Goal: Information Seeking & Learning: Learn about a topic

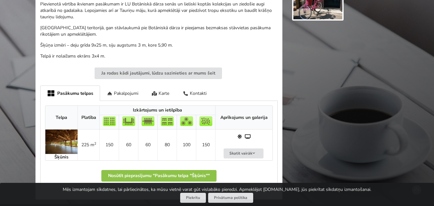
scroll to position [322, 0]
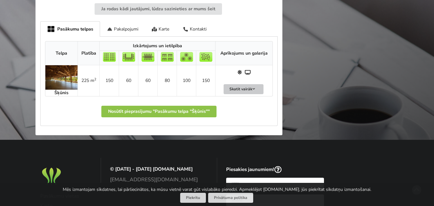
click at [247, 84] on button "Skatīt vairāk" at bounding box center [244, 89] width 40 height 10
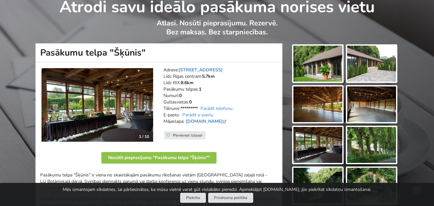
scroll to position [0, 0]
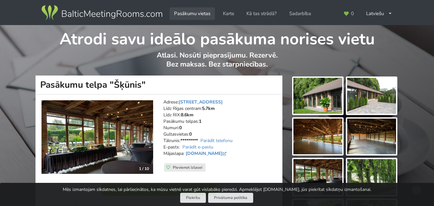
click at [189, 12] on link "Pasākumu vietas" at bounding box center [192, 13] width 45 height 13
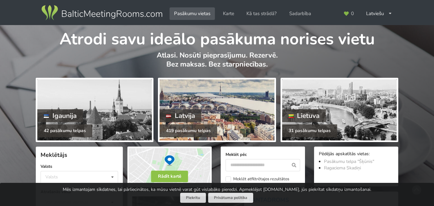
click at [251, 116] on div at bounding box center [217, 109] width 115 height 61
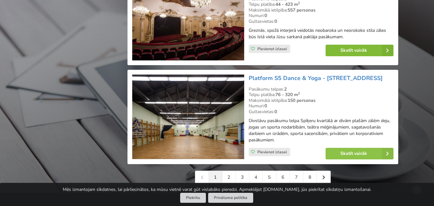
scroll to position [1512, 0]
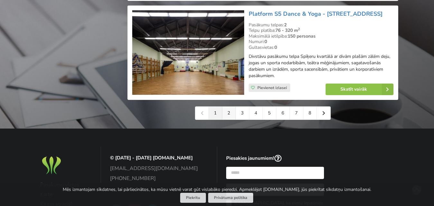
click at [227, 113] on link "2" at bounding box center [229, 113] width 14 height 13
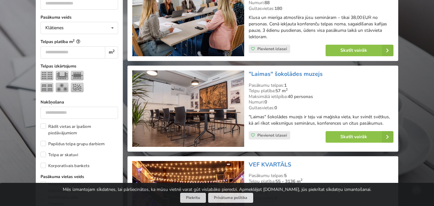
scroll to position [257, 0]
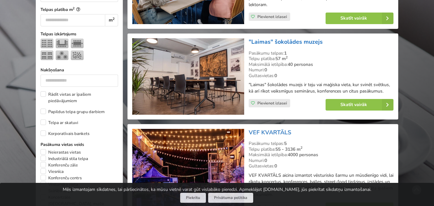
click at [295, 41] on link ""Laimas" šokolādes muzejs" at bounding box center [286, 42] width 74 height 8
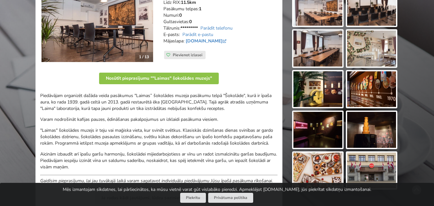
scroll to position [161, 0]
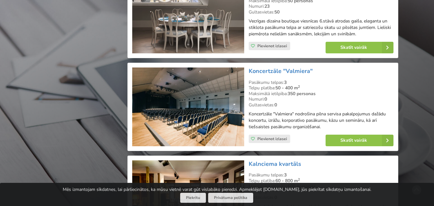
scroll to position [1319, 0]
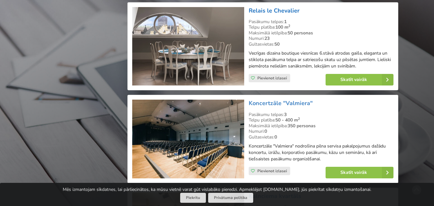
click at [284, 14] on link "Relais le Chevalier" at bounding box center [274, 11] width 51 height 8
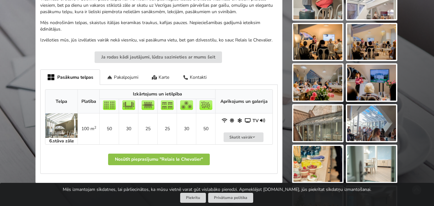
scroll to position [290, 0]
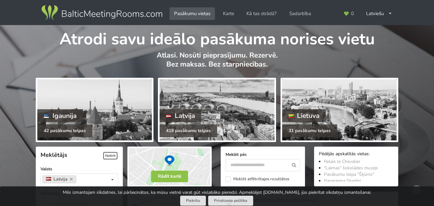
scroll to position [1512, 0]
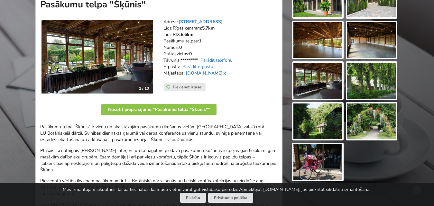
scroll to position [64, 0]
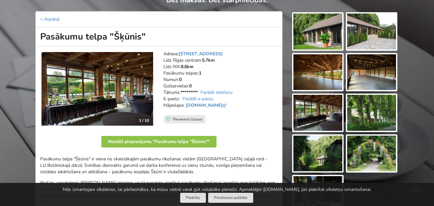
drag, startPoint x: 91, startPoint y: 38, endPoint x: 151, endPoint y: 35, distance: 60.3
click at [151, 35] on h1 "Pasākumu telpa "Šķūnis"" at bounding box center [158, 36] width 247 height 19
copy h1 "Pasākumu telpa "Šķūnis""
